Goal: Task Accomplishment & Management: Manage account settings

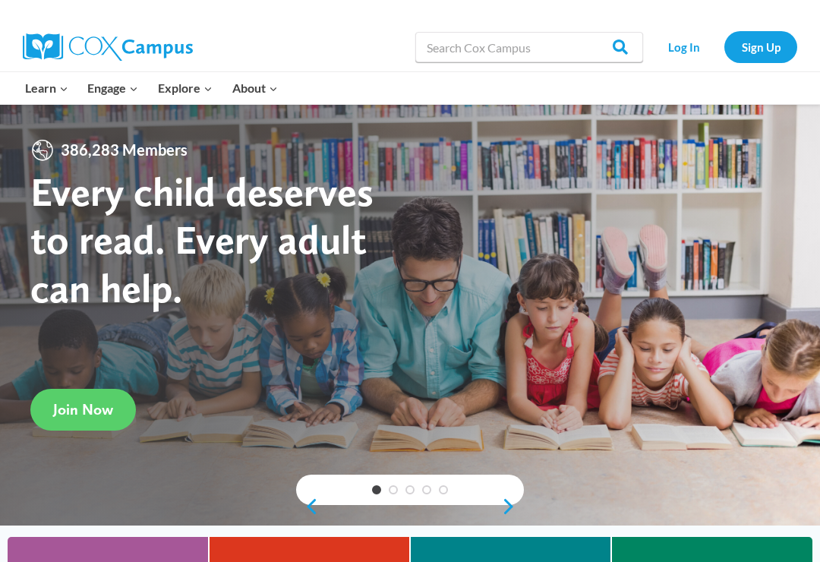
click at [677, 52] on link "Log In" at bounding box center [683, 46] width 66 height 31
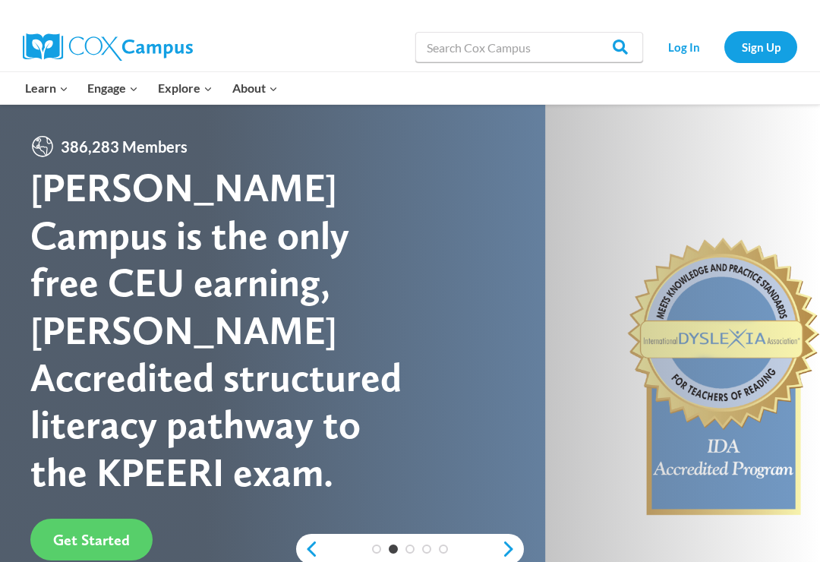
click at [759, 50] on link "Sign Up" at bounding box center [760, 46] width 73 height 31
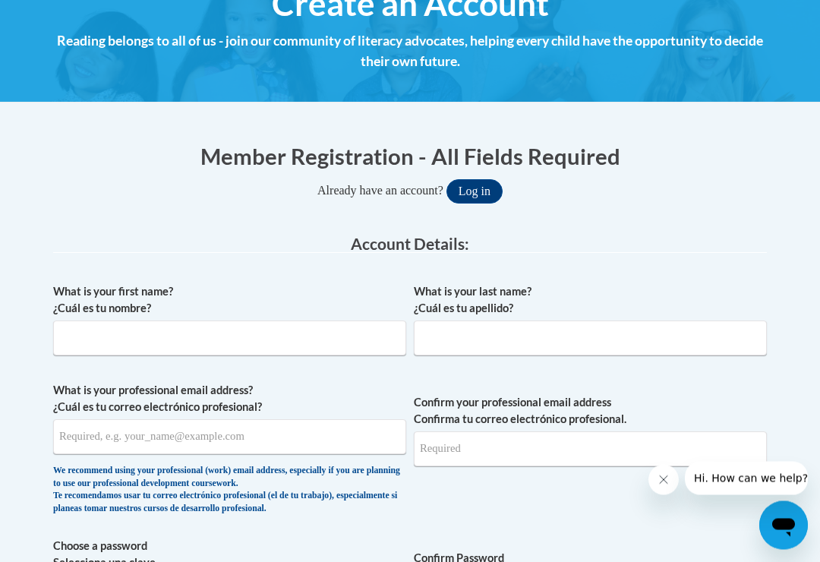
scroll to position [203, 0]
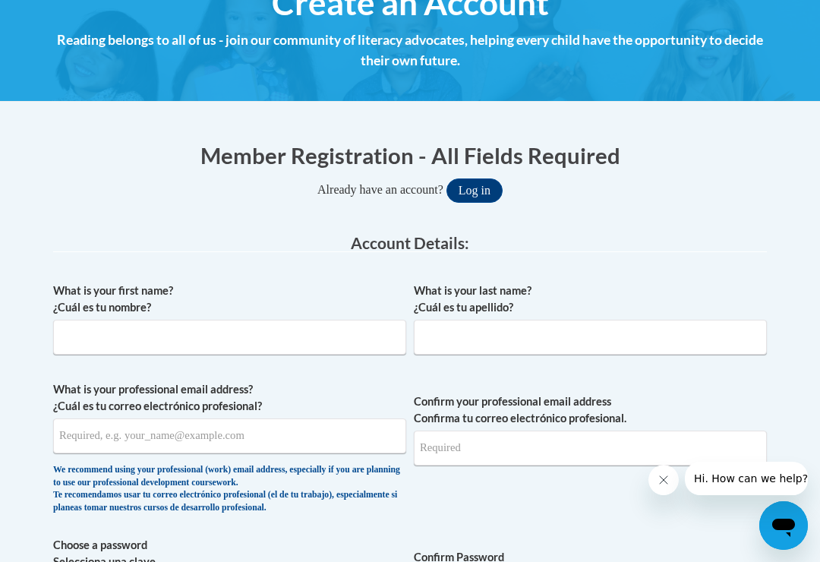
click at [244, 388] on label "What is your professional email address? ¿Cuál es tu correo electrónico profesi…" at bounding box center [229, 397] width 353 height 33
click at [244, 418] on input "What is your professional email address? ¿Cuál es tu correo electrónico profesi…" at bounding box center [229, 435] width 353 height 35
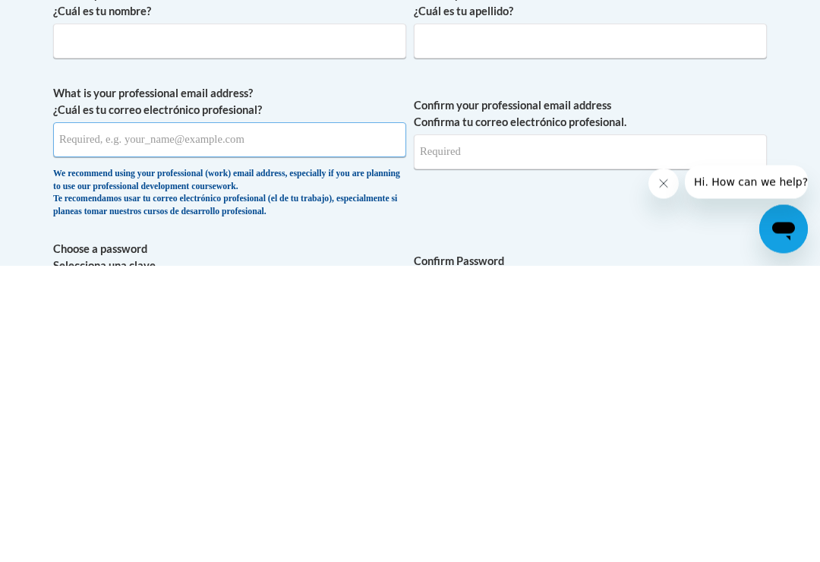
click at [473, 179] on button "Log in" at bounding box center [474, 191] width 56 height 24
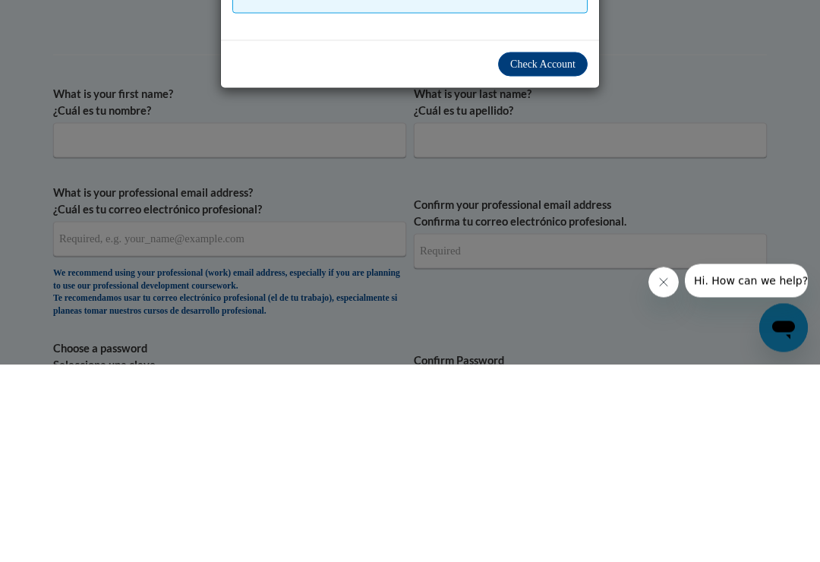
scroll to position [163, 0]
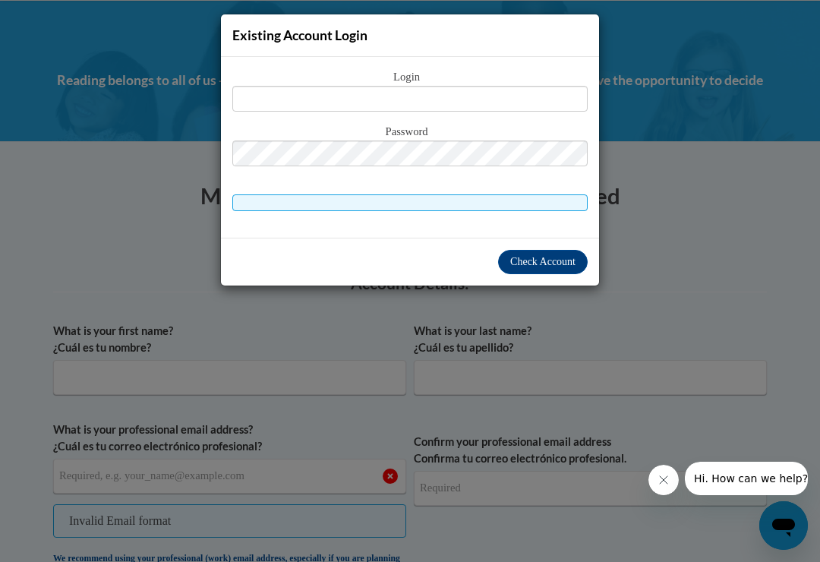
click at [672, 149] on div "Existing Account Login Login Password" at bounding box center [410, 281] width 820 height 562
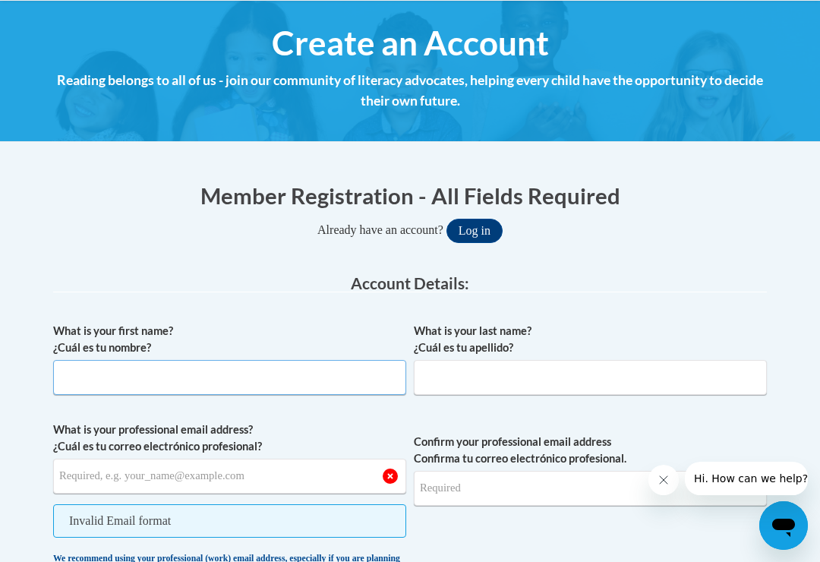
click at [238, 389] on input "What is your first name? ¿Cuál es tu nombre?" at bounding box center [229, 377] width 353 height 35
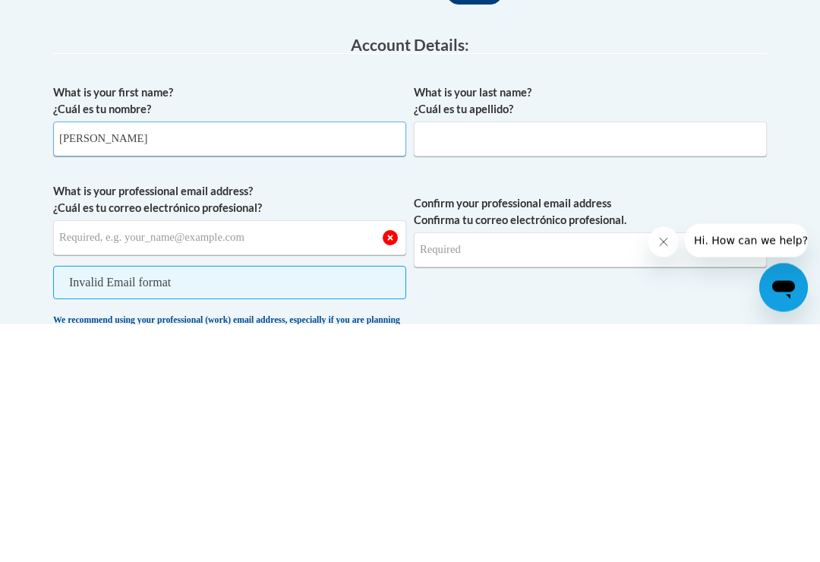
type input "Sabrina"
click at [550, 360] on input "What is your last name? ¿Cuál es tu apellido?" at bounding box center [590, 377] width 353 height 35
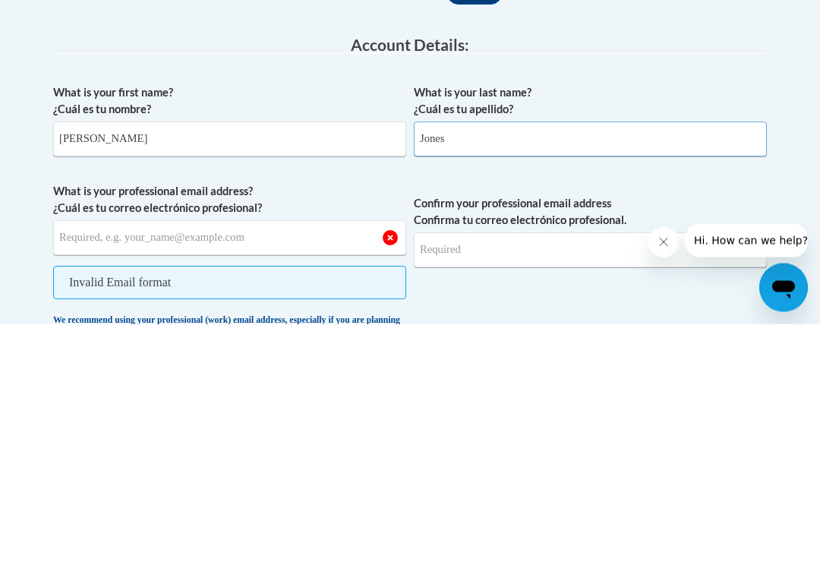
type input "Jones"
click at [278, 458] on input "What is your professional email address? ¿Cuál es tu correo electrónico profesi…" at bounding box center [229, 475] width 353 height 35
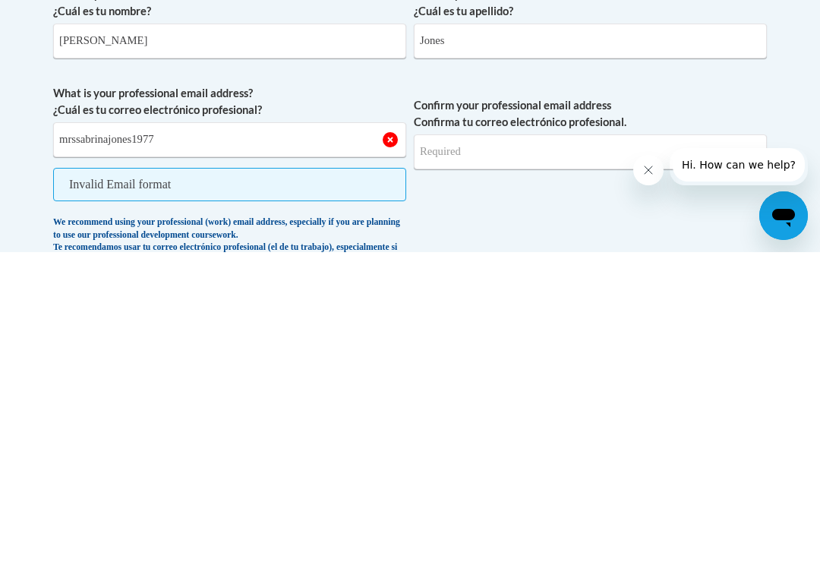
scroll to position [499, 0]
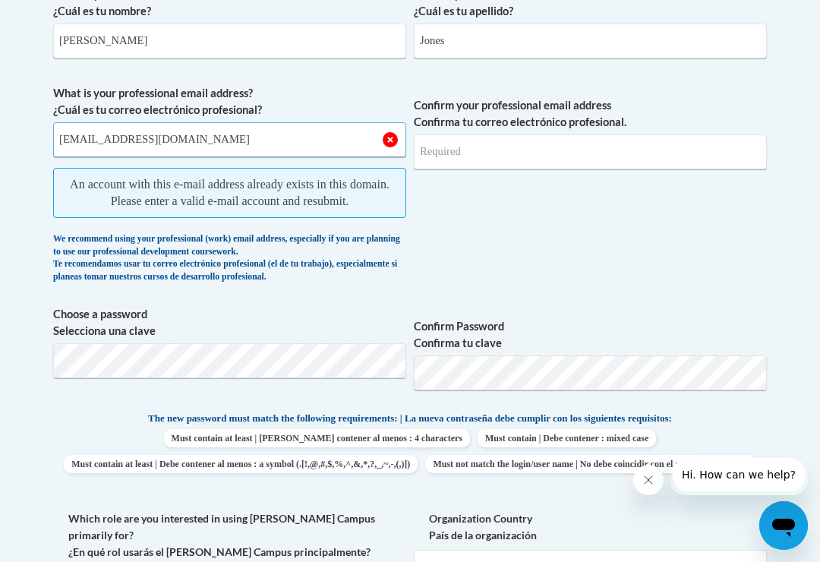
type input "[EMAIL_ADDRESS][DOMAIN_NAME]"
click at [326, 184] on span "An account with this e-mail address already exists in this domain. Please enter…" at bounding box center [229, 193] width 353 height 50
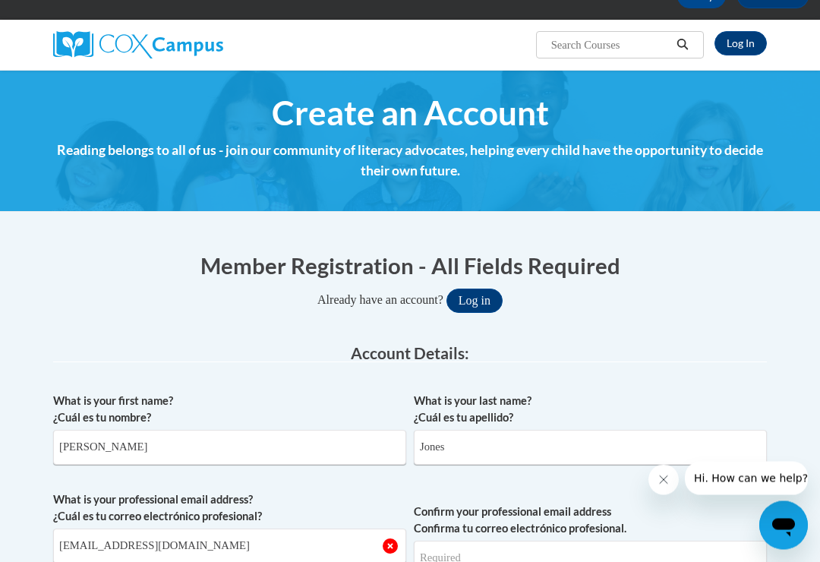
scroll to position [0, 0]
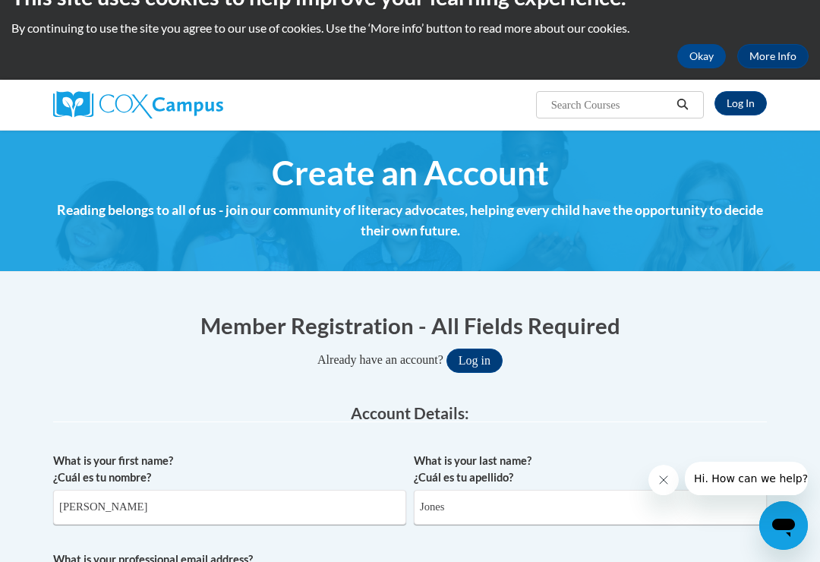
click at [482, 357] on button "Log in" at bounding box center [474, 360] width 56 height 24
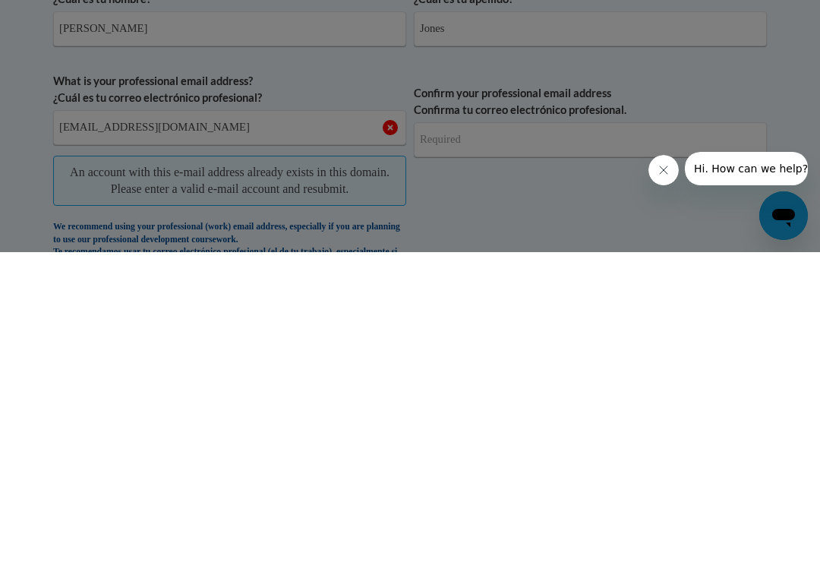
scroll to position [162, 0]
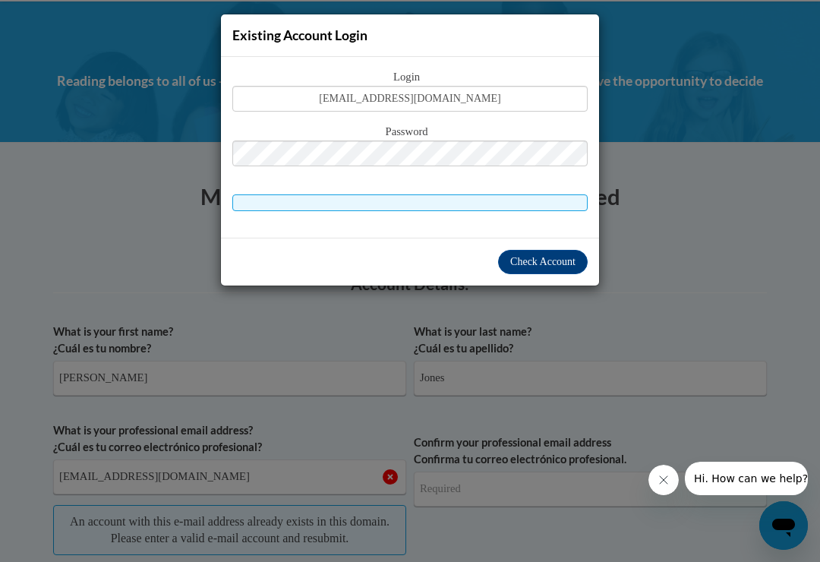
click at [568, 264] on span "Check Account" at bounding box center [542, 261] width 65 height 11
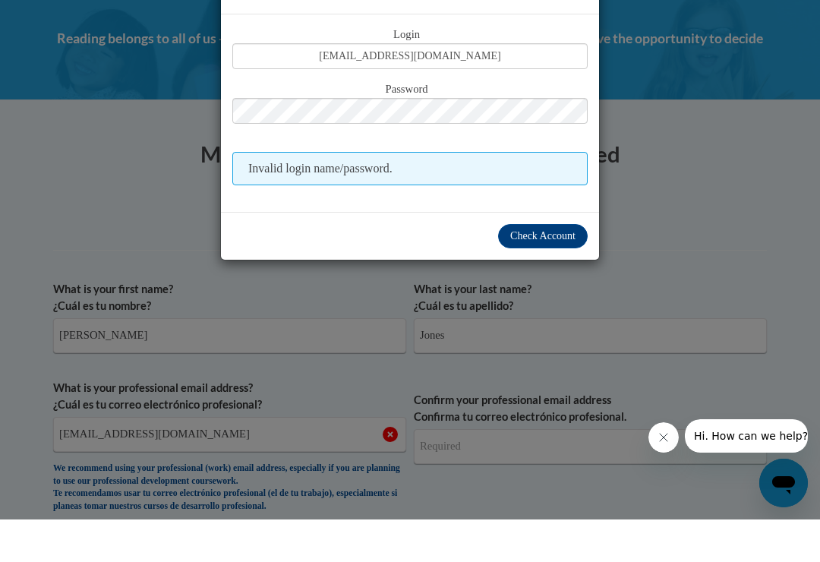
click at [562, 272] on span "Check Account" at bounding box center [542, 277] width 65 height 11
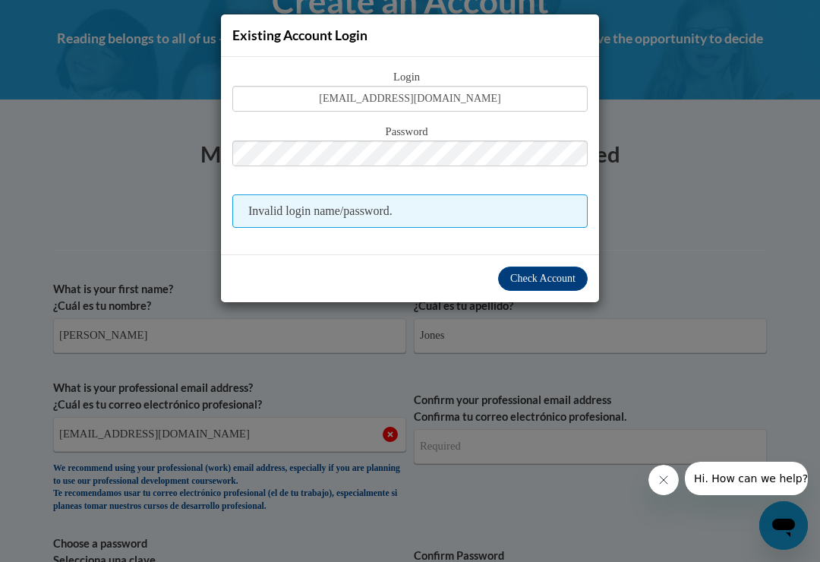
click at [558, 269] on button "Check Account" at bounding box center [543, 278] width 90 height 24
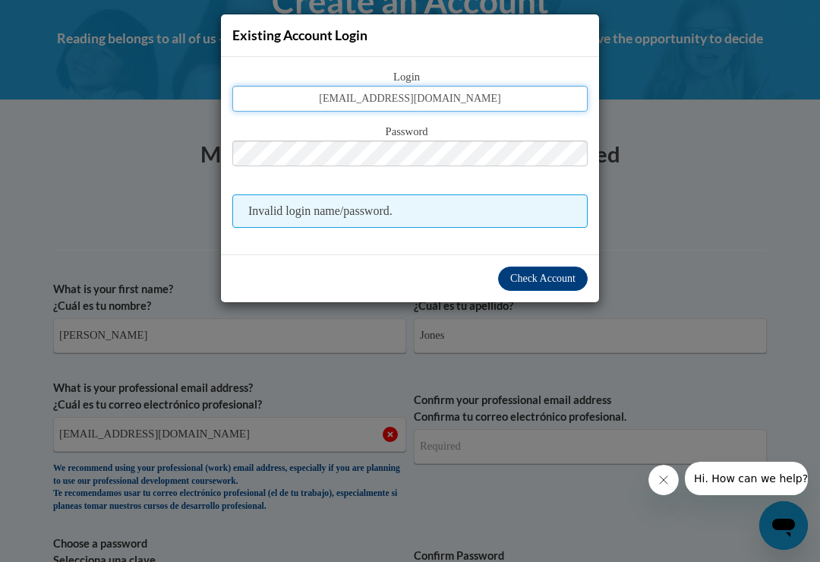
click at [528, 100] on input "mrssabrinajones1977@gmail.com" at bounding box center [409, 99] width 355 height 26
click at [473, 187] on button "Log in" at bounding box center [474, 189] width 56 height 24
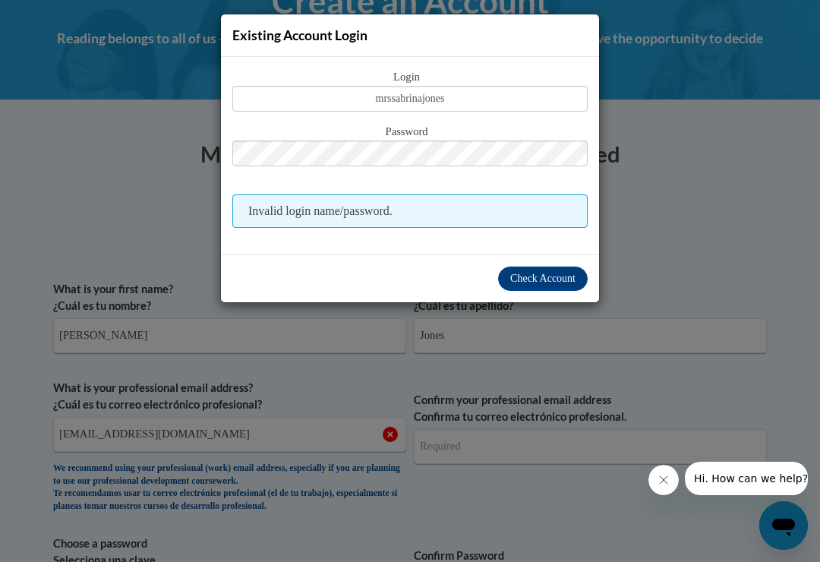
scroll to position [511, 0]
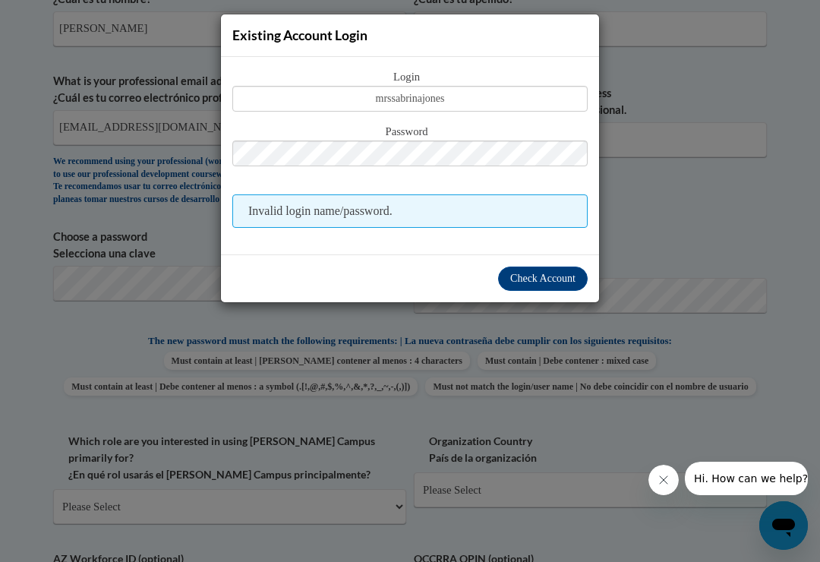
click at [555, 277] on span "Check Account" at bounding box center [542, 277] width 65 height 11
click at [562, 278] on span "Check Account" at bounding box center [542, 277] width 65 height 11
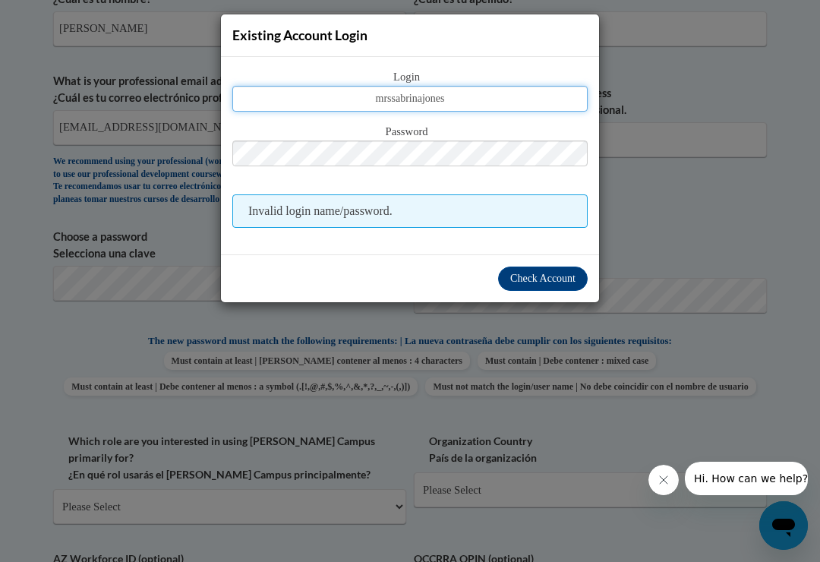
click at [506, 95] on input "mrssabrinajones" at bounding box center [409, 99] width 355 height 26
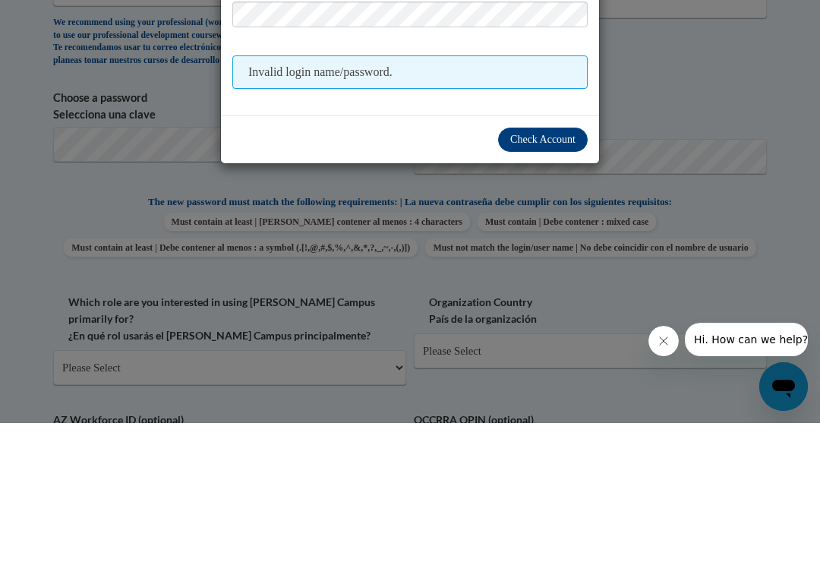
type input "mrssabrinajones1977@gmail.com"
click at [547, 272] on span "Check Account" at bounding box center [542, 277] width 65 height 11
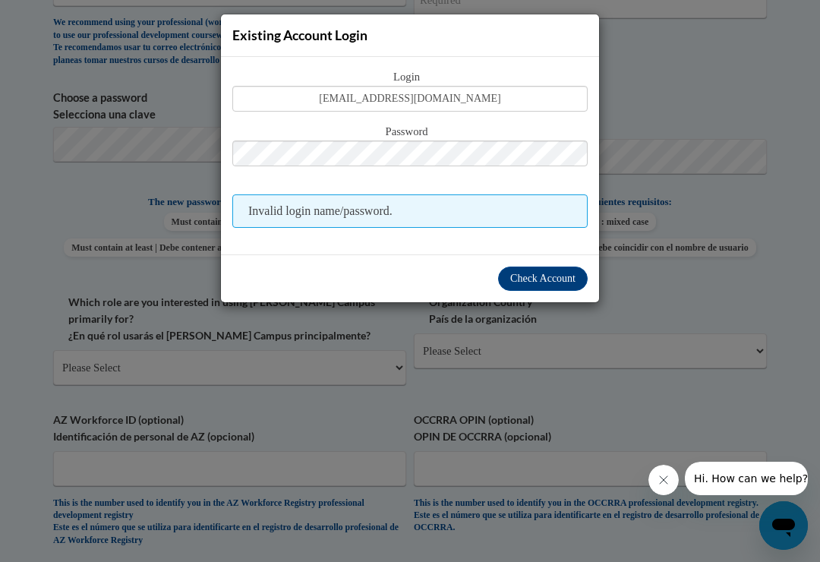
click at [709, 140] on div "Existing Account Login Login mrssabrinajones1977@gmail.com Password Invalid log…" at bounding box center [410, 281] width 820 height 562
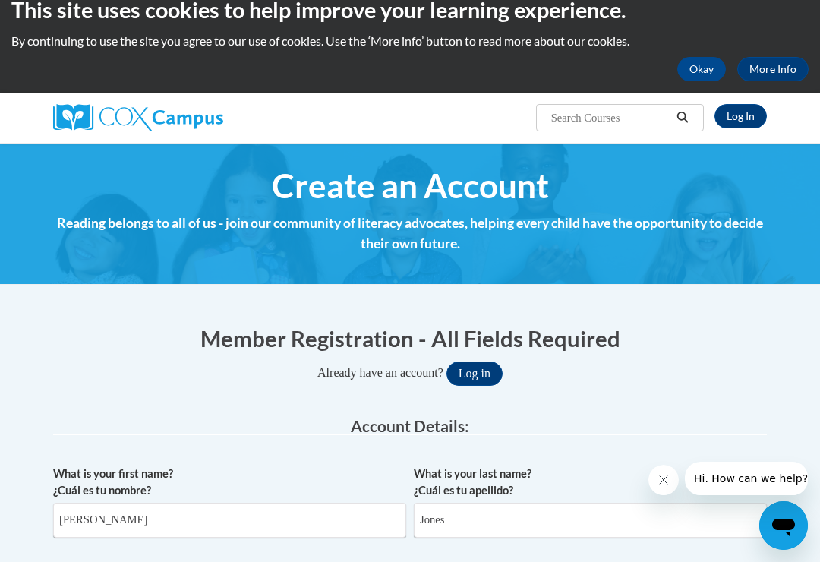
scroll to position [0, 0]
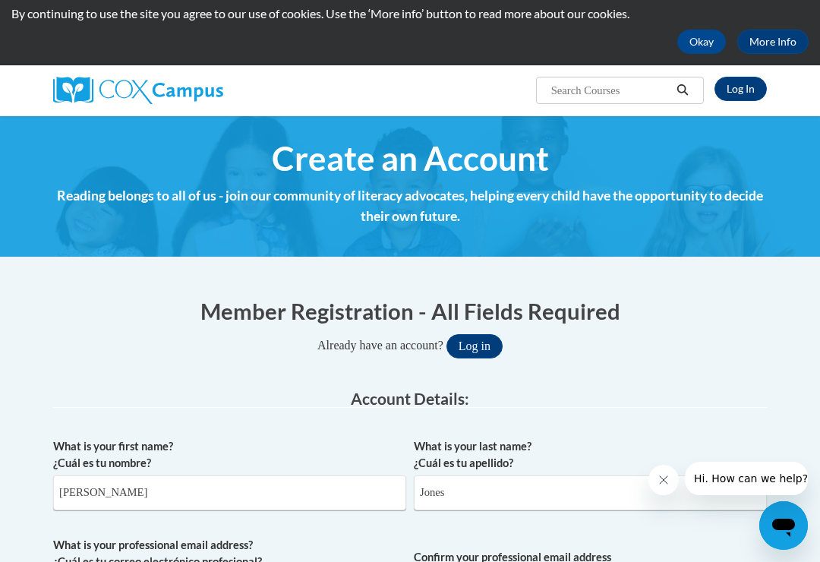
click at [467, 351] on button "Log in" at bounding box center [474, 346] width 56 height 24
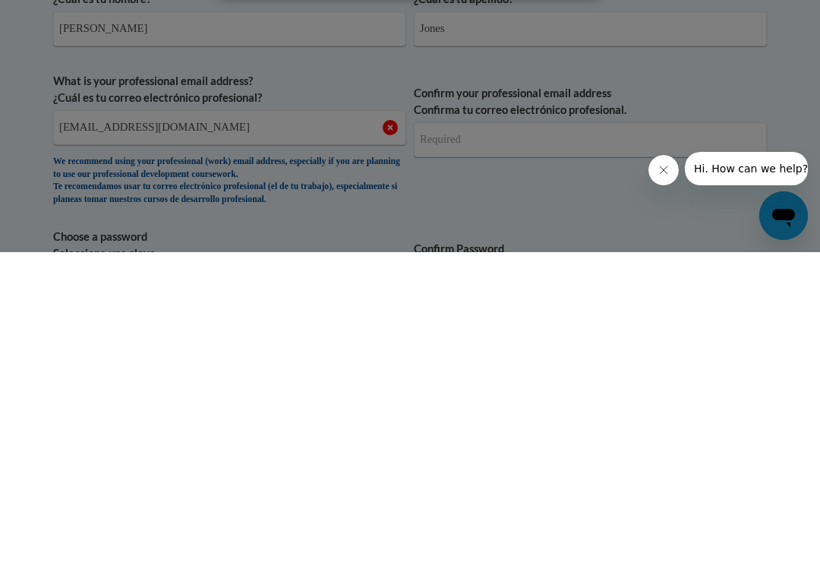
scroll to position [162, 0]
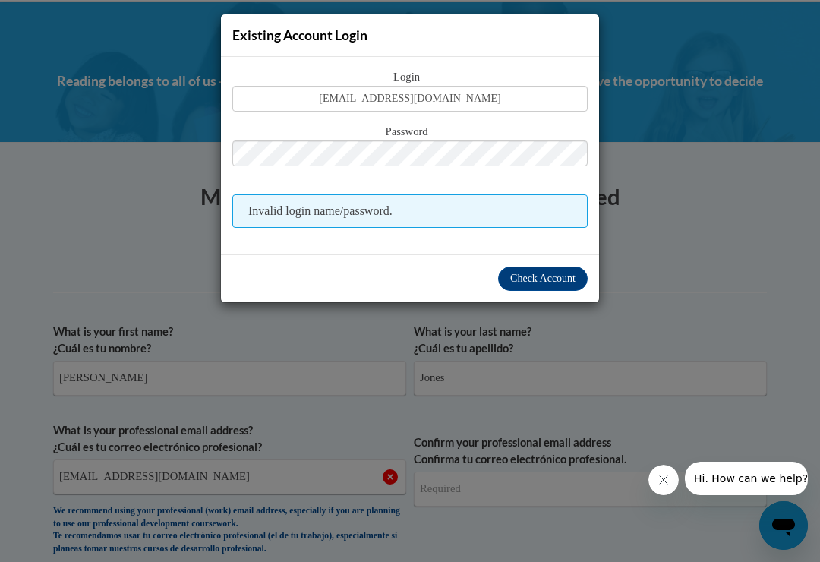
click at [703, 206] on div "Existing Account Login Login mrssabrinajones1977@gmail.com Password Invalid log…" at bounding box center [410, 281] width 820 height 562
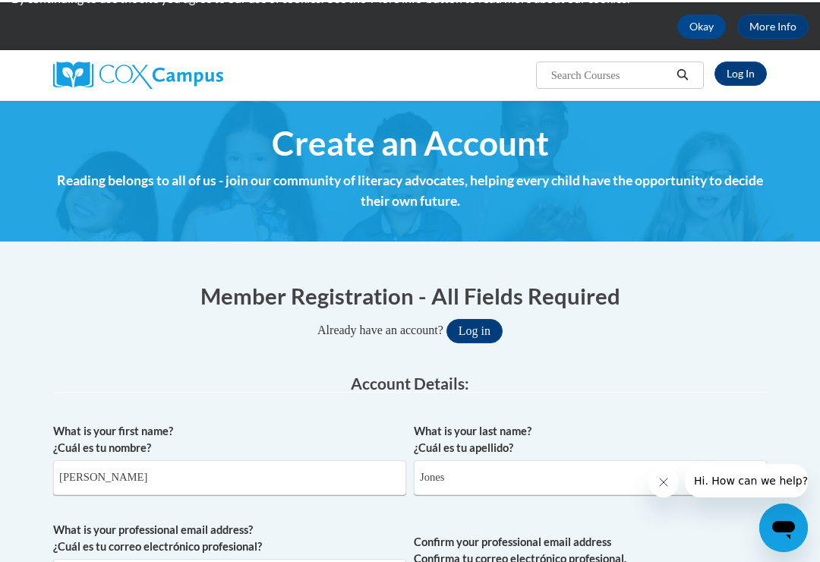
scroll to position [0, 0]
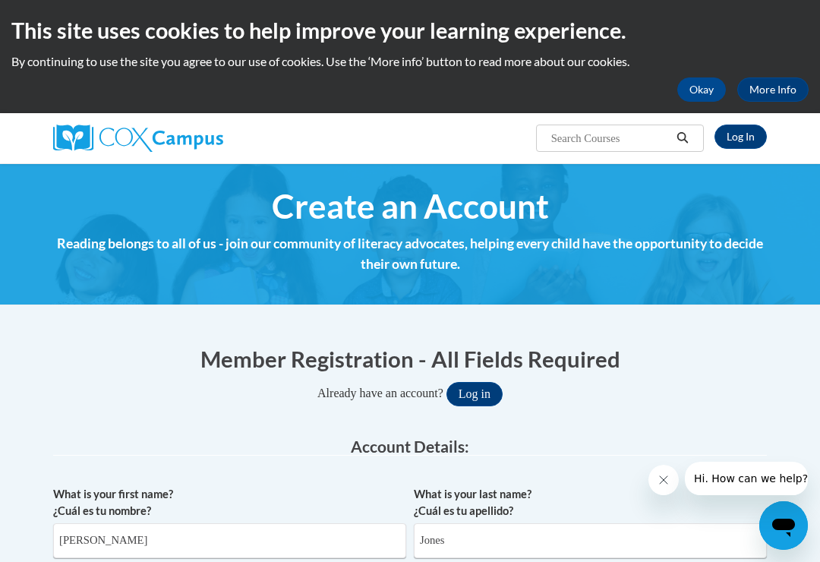
click at [744, 137] on link "Log In" at bounding box center [740, 136] width 52 height 24
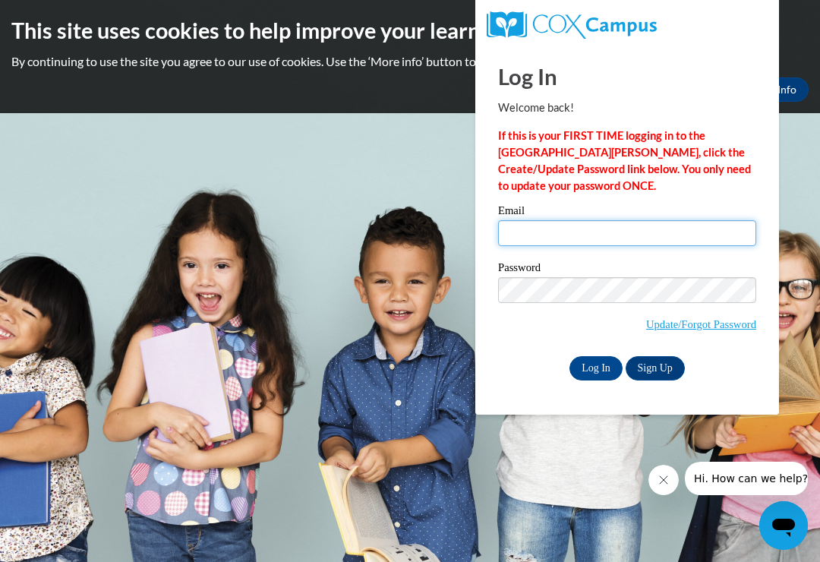
click at [675, 232] on input "Email" at bounding box center [627, 233] width 258 height 26
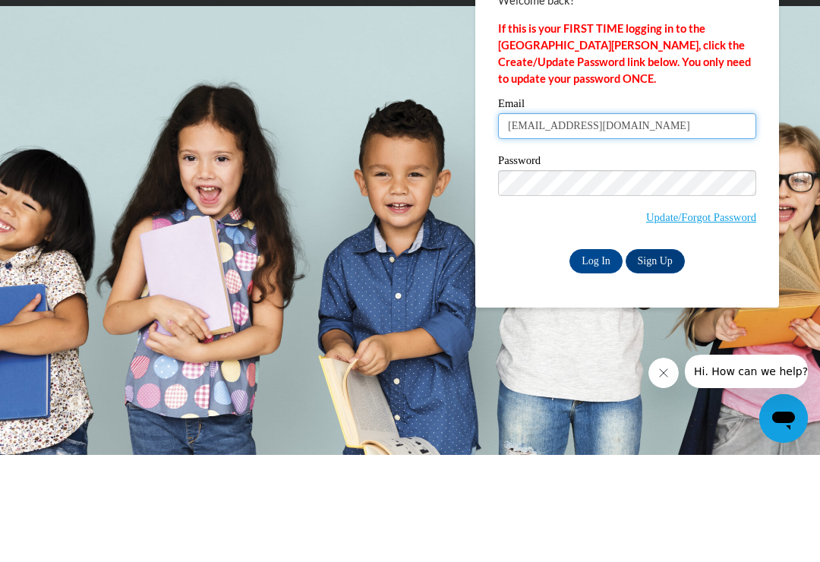
type input "[EMAIL_ADDRESS][DOMAIN_NAME]"
click at [744, 318] on link "Update/Forgot Password" at bounding box center [701, 324] width 110 height 12
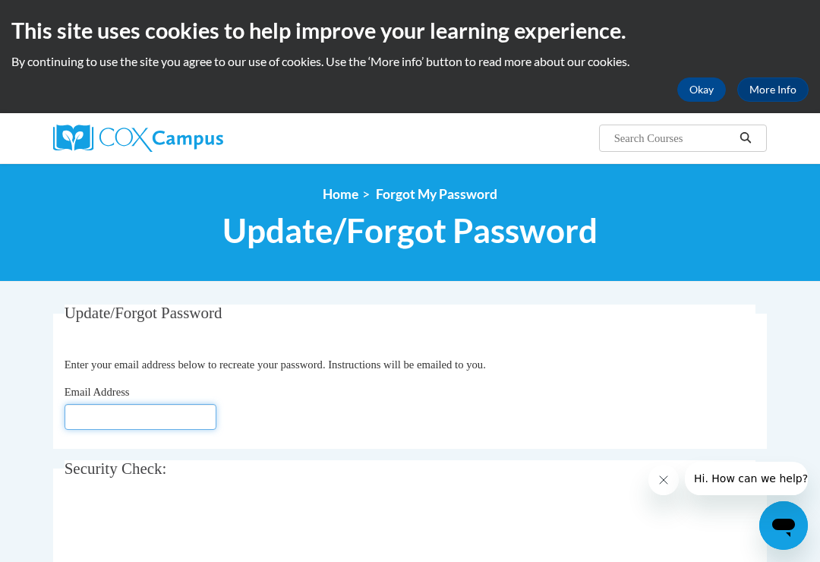
click at [169, 420] on input "Email Address" at bounding box center [140, 417] width 152 height 26
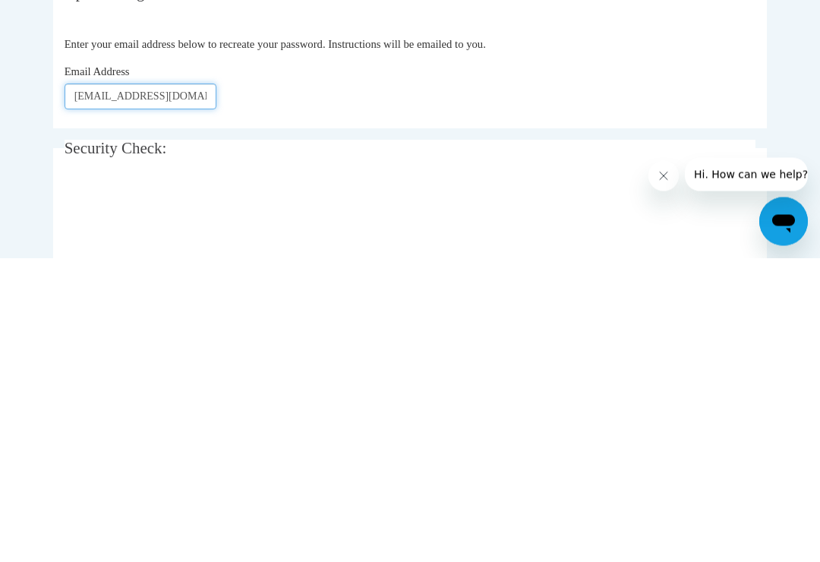
scroll to position [17, 0]
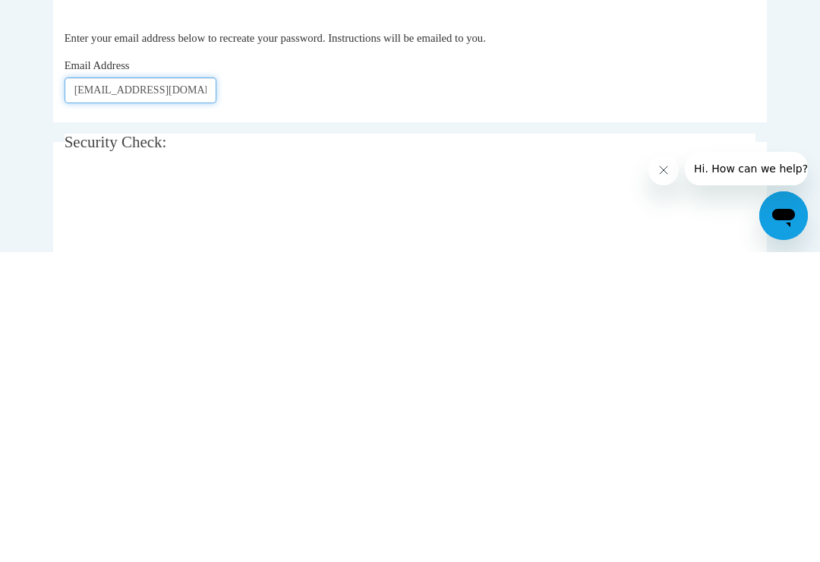
type input "[EMAIL_ADDRESS][DOMAIN_NAME]"
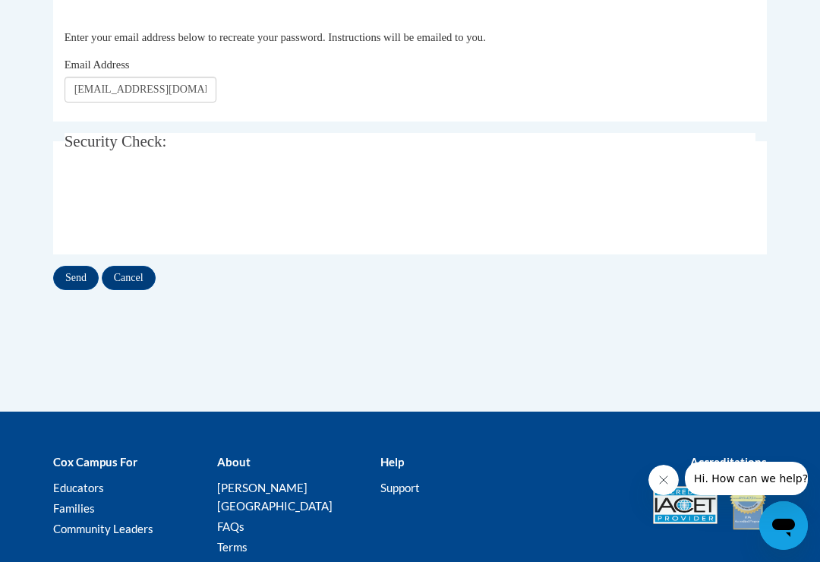
click at [72, 278] on input "Send" at bounding box center [76, 278] width 46 height 24
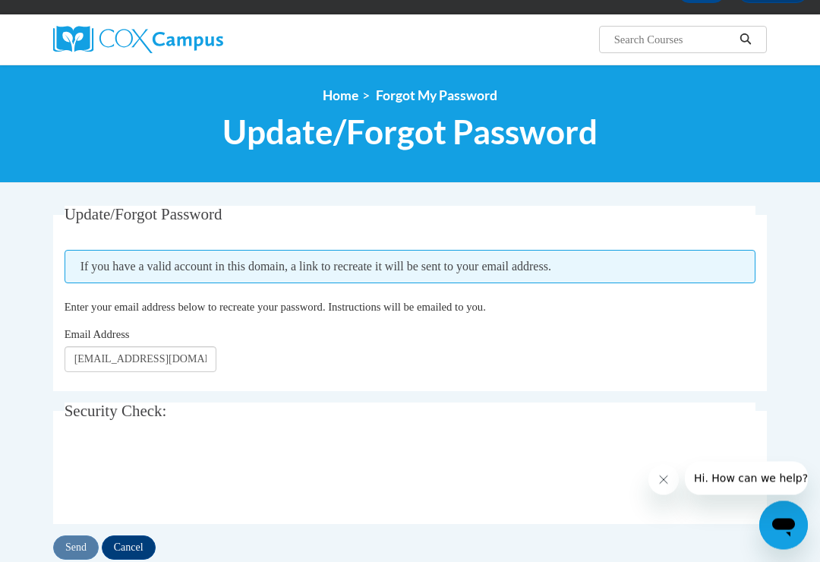
scroll to position [99, 0]
click at [74, 545] on input "Send" at bounding box center [76, 547] width 46 height 24
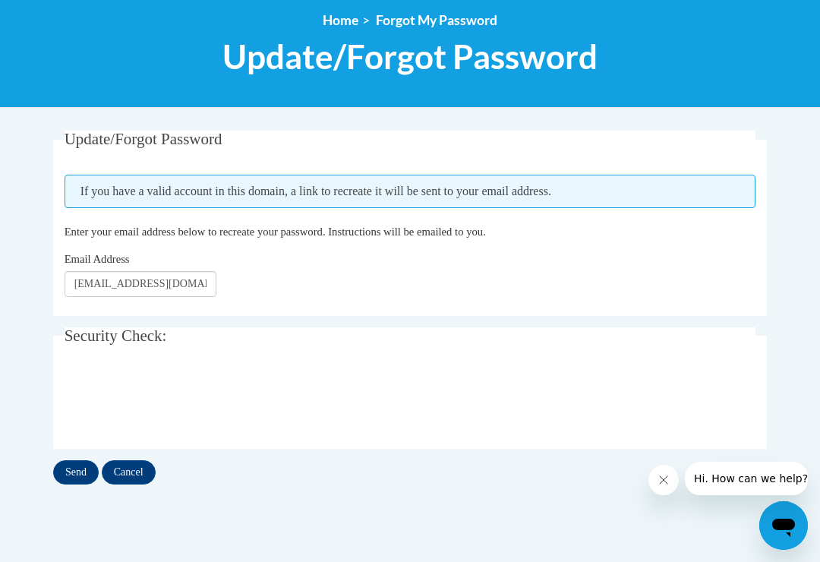
scroll to position [171, 0]
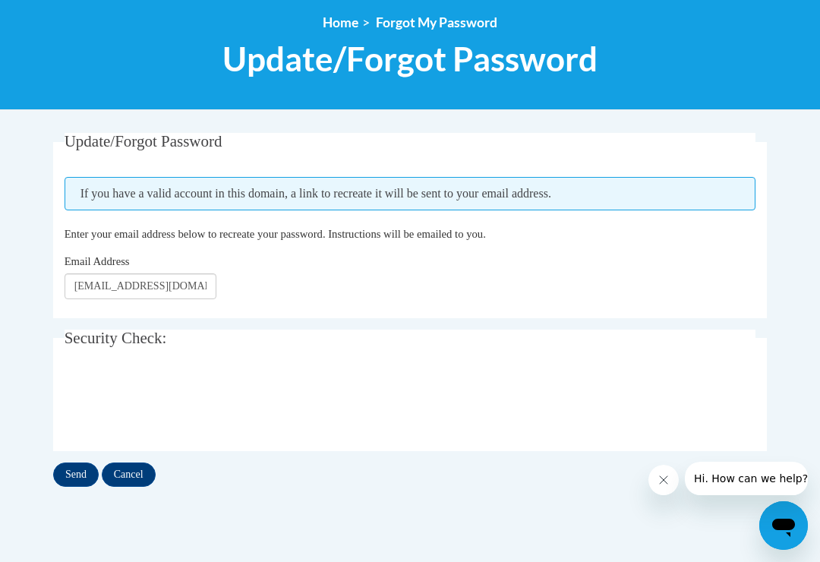
click at [74, 462] on input "Send" at bounding box center [76, 474] width 46 height 24
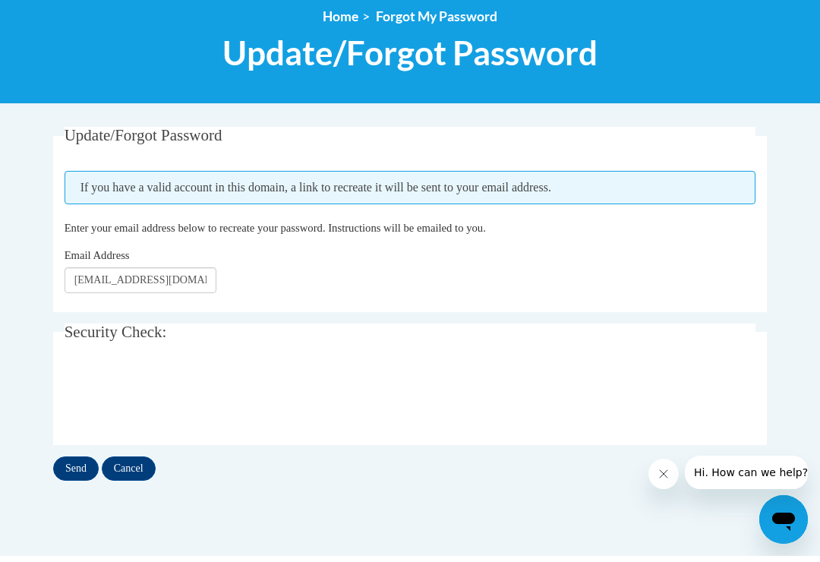
scroll to position [195, 0]
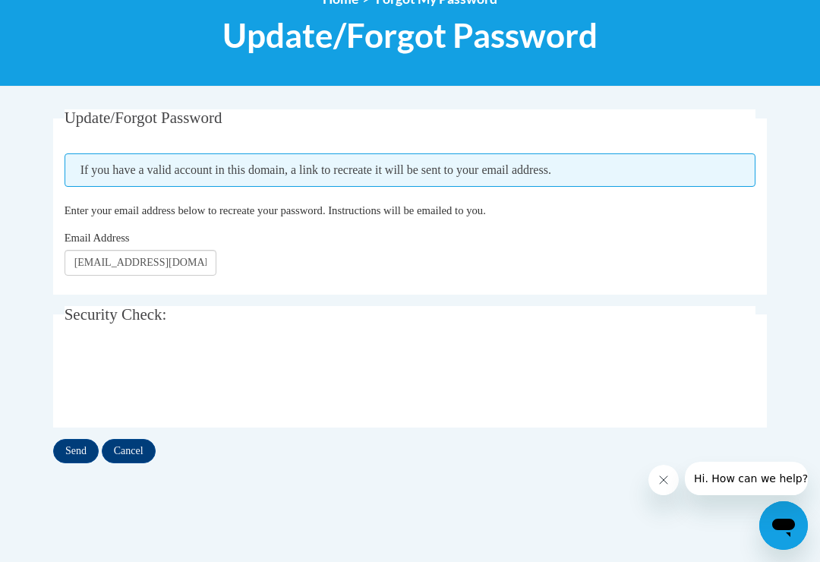
click at [72, 448] on input "Send" at bounding box center [76, 451] width 46 height 24
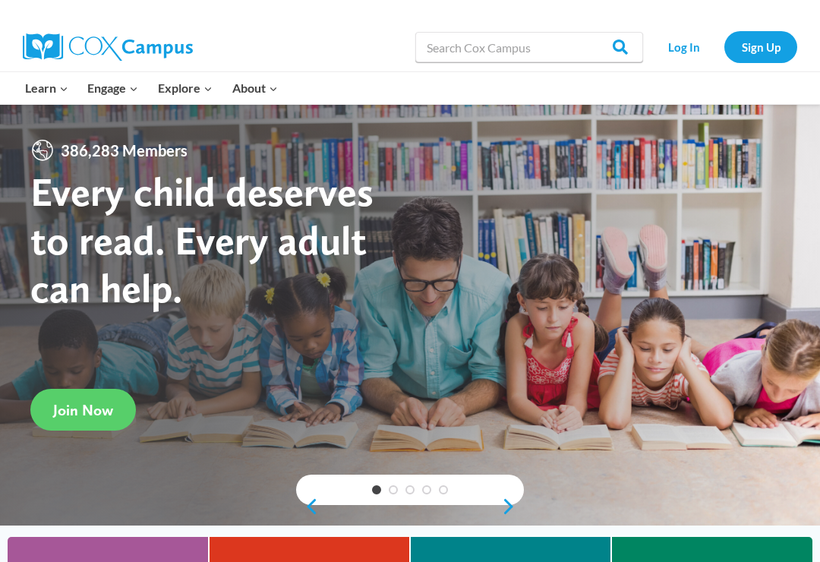
click at [689, 52] on link "Log In" at bounding box center [683, 46] width 66 height 31
